Goal: Task Accomplishment & Management: Manage account settings

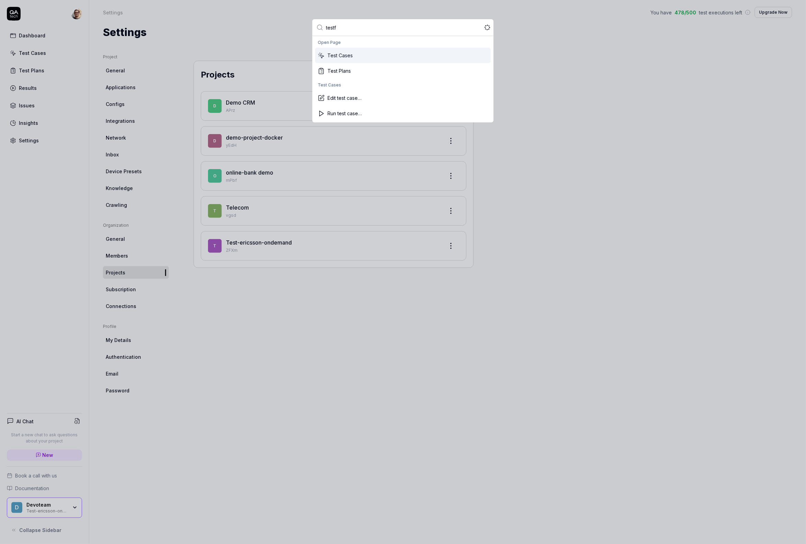
type input "testfl"
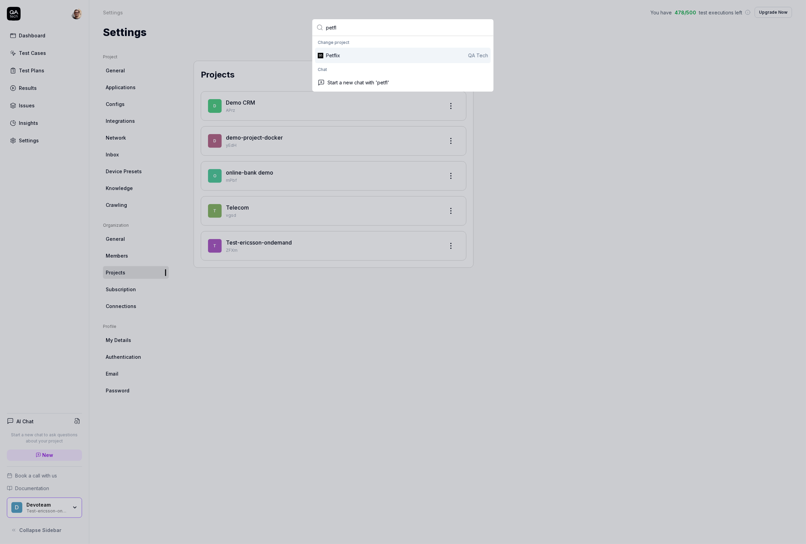
type input "petfl"
click at [333, 54] on div "Petflix" at bounding box center [333, 55] width 14 height 7
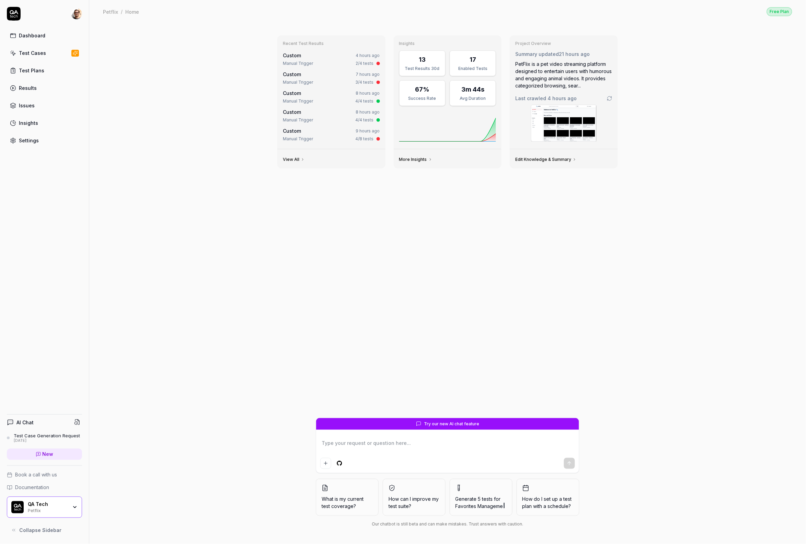
type textarea "*"
click at [43, 142] on link "Settings" at bounding box center [44, 140] width 75 height 13
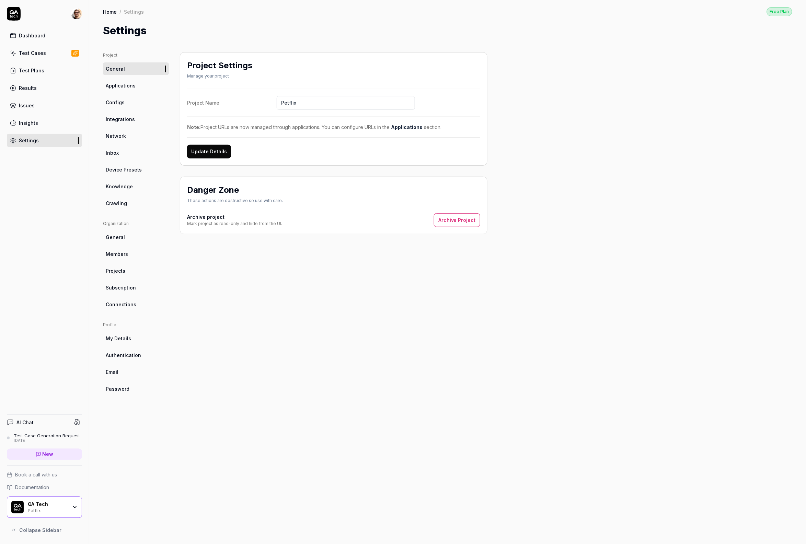
click at [142, 120] on link "Integrations" at bounding box center [136, 119] width 66 height 13
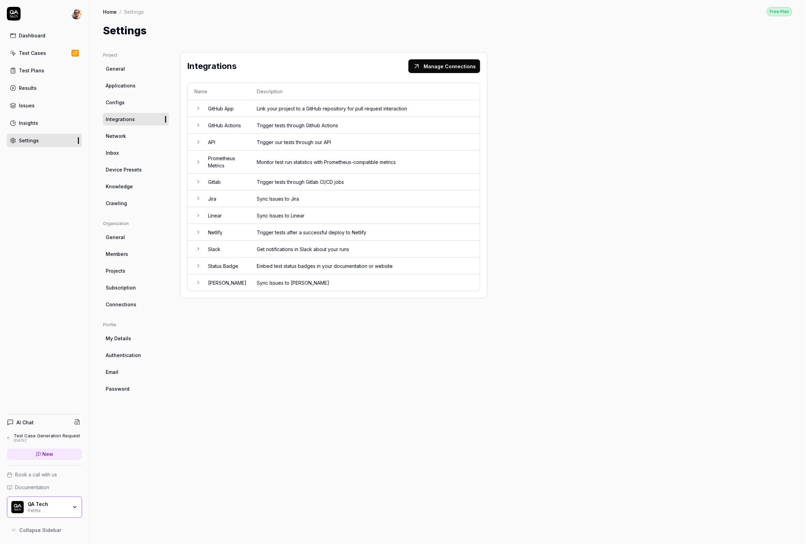
click at [286, 109] on td "Link your project to a GitHub repository for pull request interaction" at bounding box center [365, 108] width 230 height 17
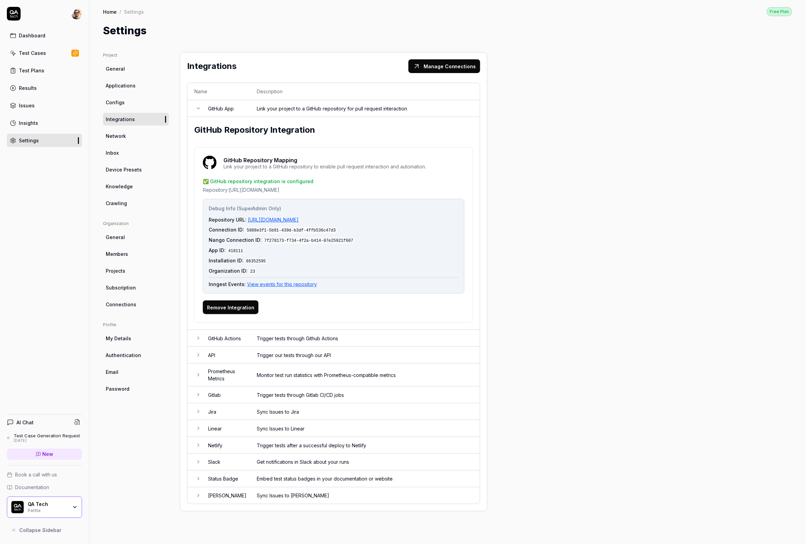
click at [228, 307] on button "Remove Integration" at bounding box center [231, 308] width 56 height 14
